Goal: Transaction & Acquisition: Obtain resource

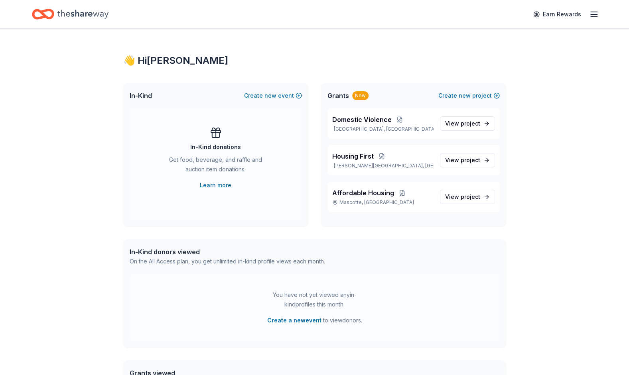
click at [592, 17] on line "button" at bounding box center [594, 17] width 6 height 0
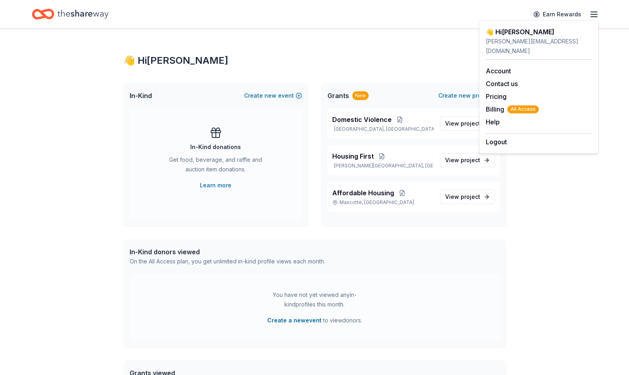
click at [279, 45] on div "👋 Hi Brian In-Kind Create new event In-Kind donations Get food, beverage, and r…" at bounding box center [315, 254] width 409 height 450
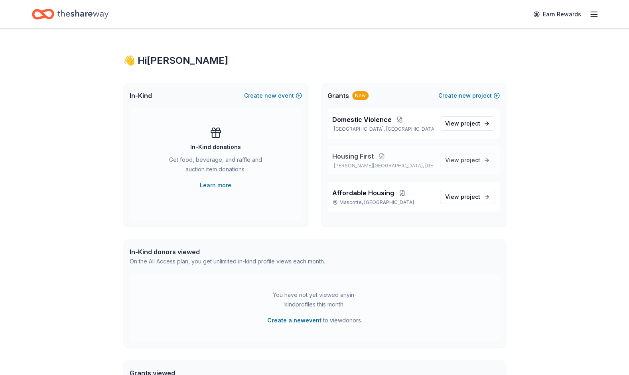
click at [362, 154] on span "Housing First" at bounding box center [352, 157] width 41 height 10
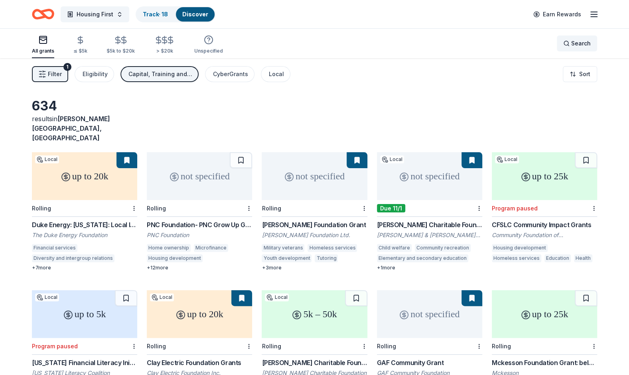
click at [565, 43] on div "Search" at bounding box center [577, 44] width 28 height 10
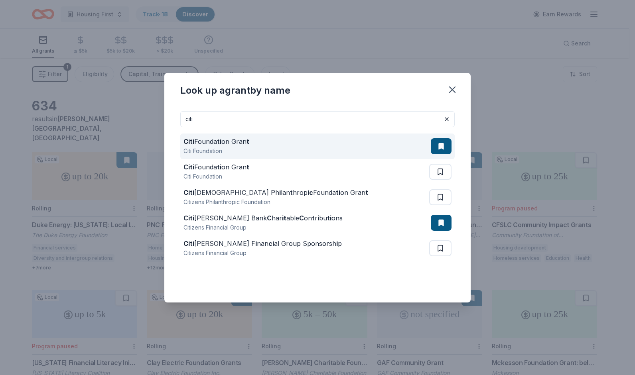
type input "citi"
click at [223, 141] on div "Citi Founda ti on Gran t" at bounding box center [217, 142] width 66 height 10
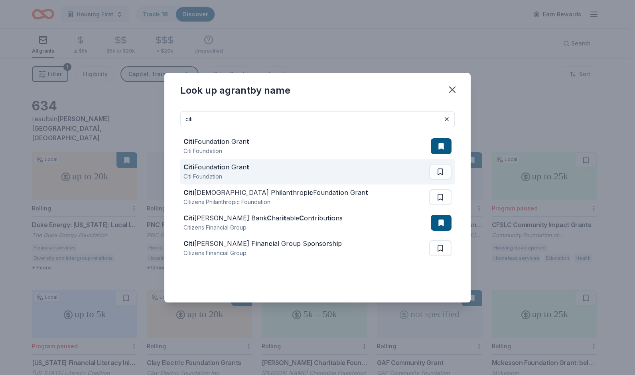
click at [242, 166] on div "Citi Founda ti on Gran t" at bounding box center [217, 167] width 66 height 10
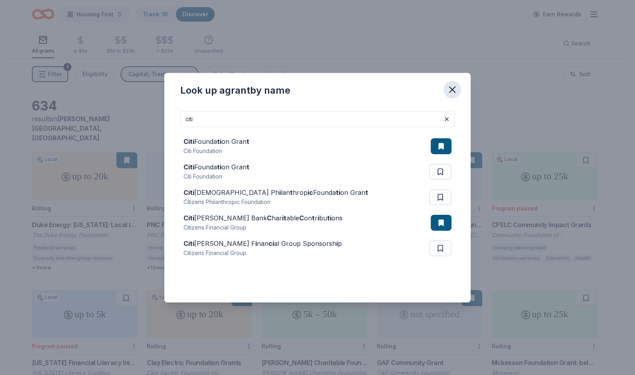
click at [454, 88] on icon "button" at bounding box center [453, 90] width 6 height 6
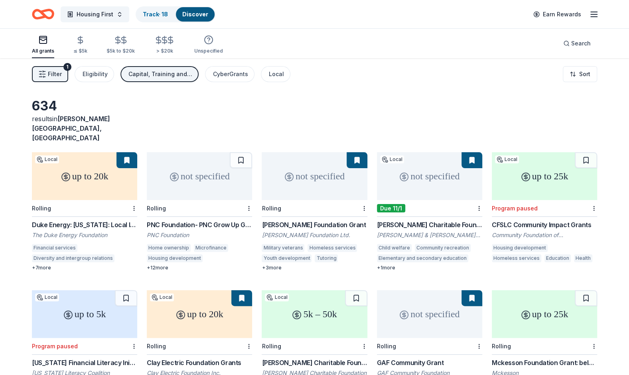
scroll to position [40, 0]
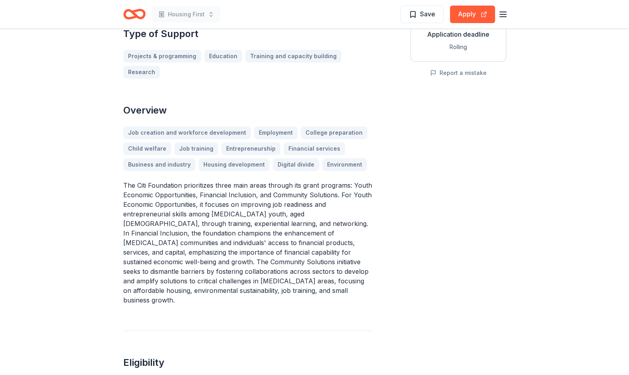
scroll to position [160, 0]
click at [460, 15] on button "Apply" at bounding box center [472, 15] width 45 height 18
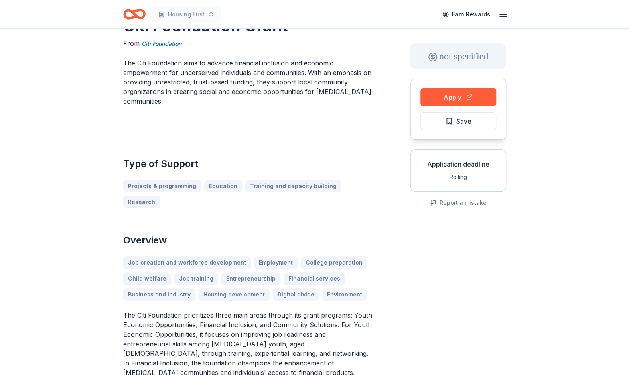
scroll to position [0, 0]
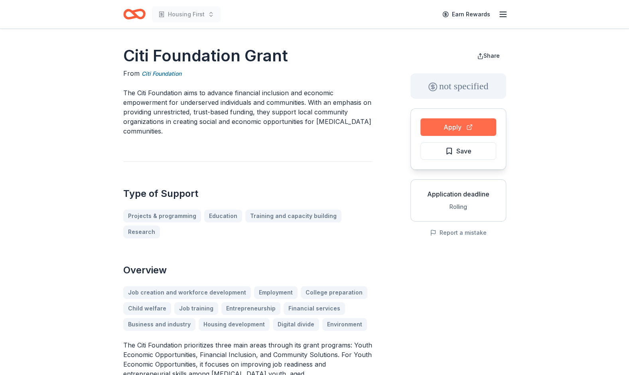
click at [441, 125] on button "Apply" at bounding box center [459, 128] width 76 height 18
